Goal: Navigation & Orientation: Find specific page/section

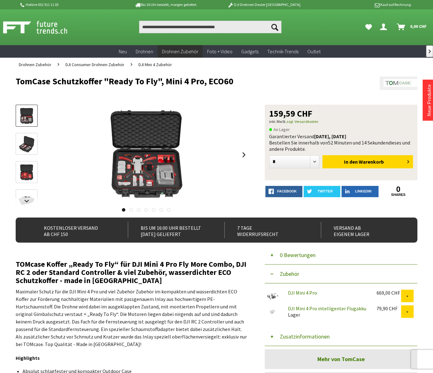
click at [27, 146] on img at bounding box center [27, 144] width 18 height 18
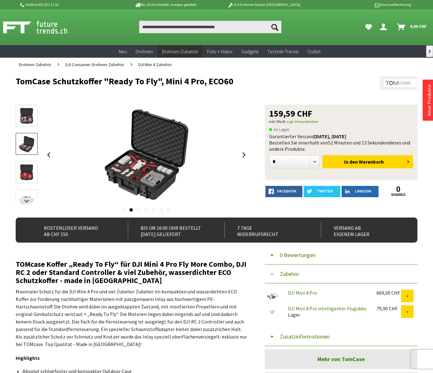
click at [33, 171] on img at bounding box center [27, 172] width 18 height 18
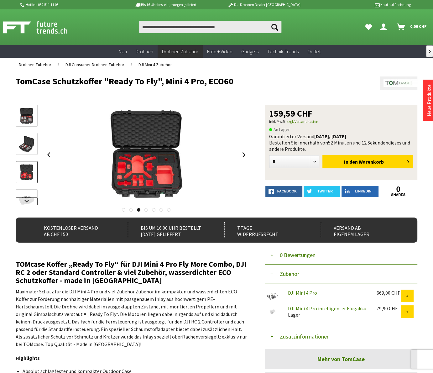
click at [30, 200] on link at bounding box center [27, 201] width 22 height 8
click at [30, 179] on img at bounding box center [27, 179] width 18 height 18
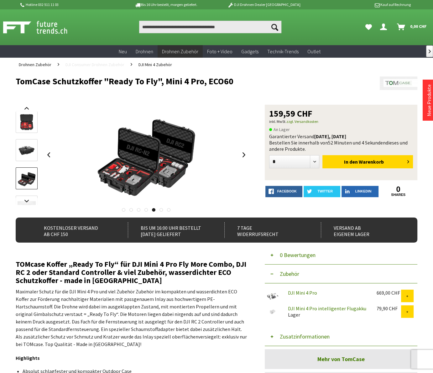
click at [111, 67] on link "DJI Consumer Drohnen Zubehör" at bounding box center [94, 65] width 65 height 14
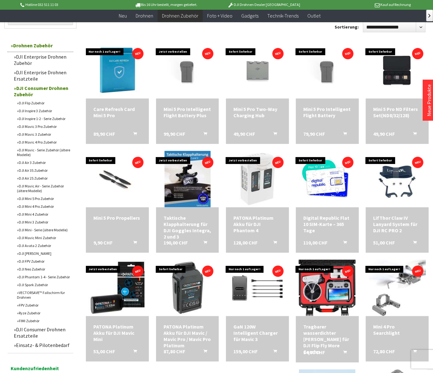
scroll to position [209, 0]
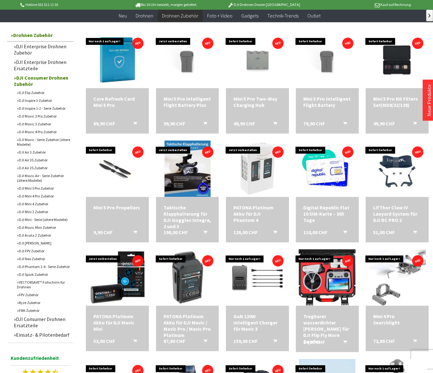
click at [45, 189] on link "DJI Mini 5 Pro Zubehör" at bounding box center [44, 188] width 60 height 8
